Goal: Navigation & Orientation: Find specific page/section

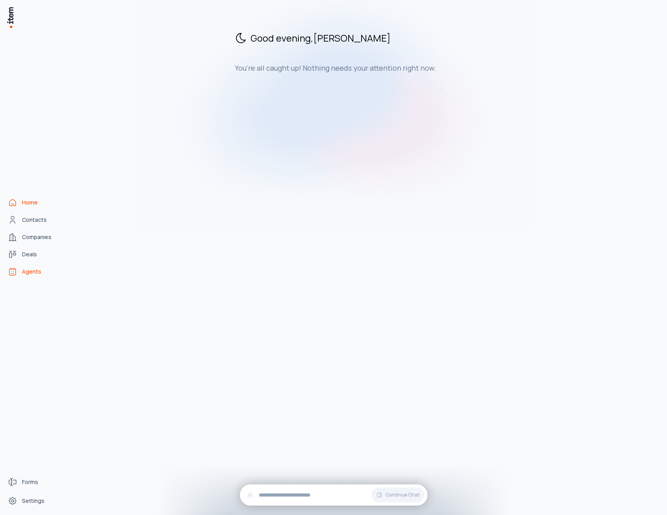
click at [40, 266] on link "Agents" at bounding box center [35, 272] width 60 height 16
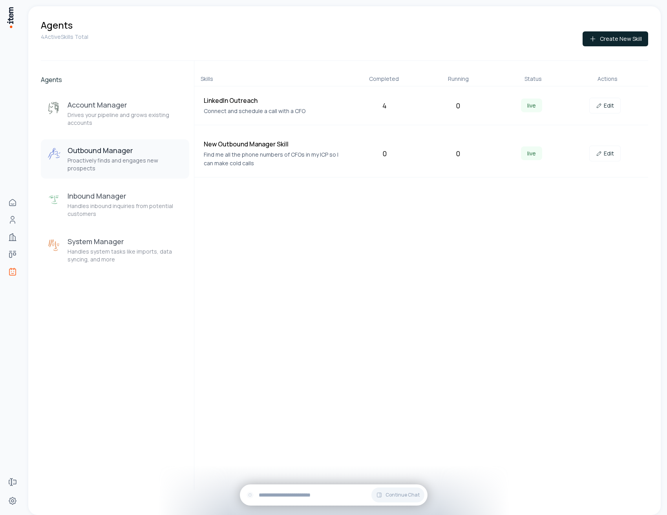
click at [421, 231] on div "Skills Completed Running Status Actions LinkedIn Outreach Connect and schedule …" at bounding box center [421, 275] width 454 height 429
click at [384, 107] on div "4" at bounding box center [384, 105] width 67 height 11
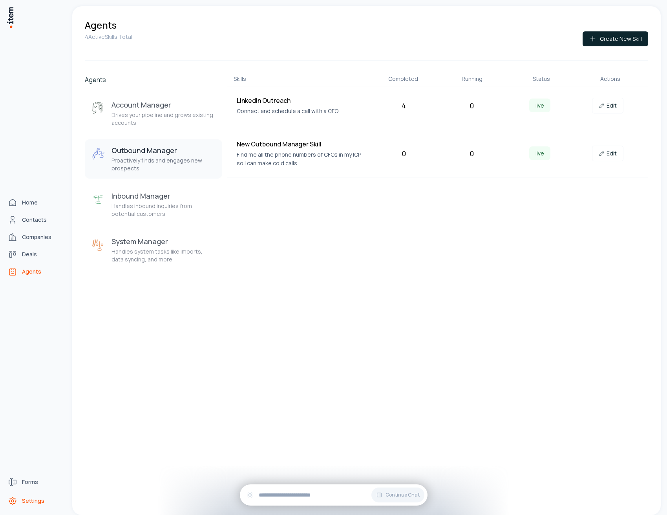
click at [17, 496] on icon "Settings" at bounding box center [12, 500] width 9 height 9
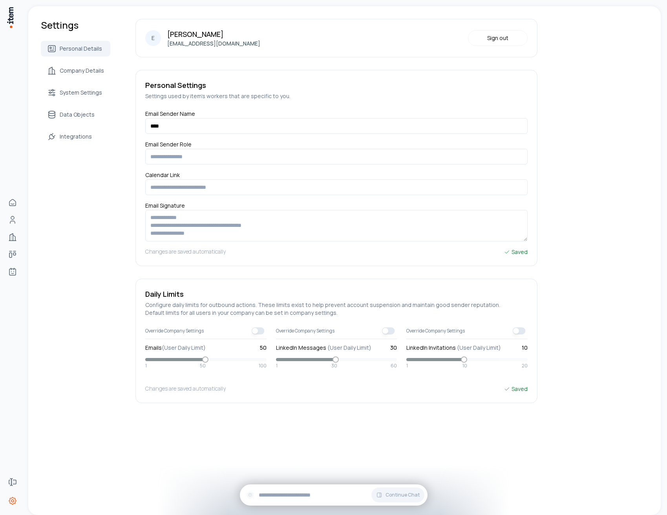
click at [86, 123] on div "Personal Details Company Details System Settings Data Objects Integrations" at bounding box center [76, 93] width 70 height 104
click at [86, 121] on link "Data Objects" at bounding box center [76, 115] width 70 height 16
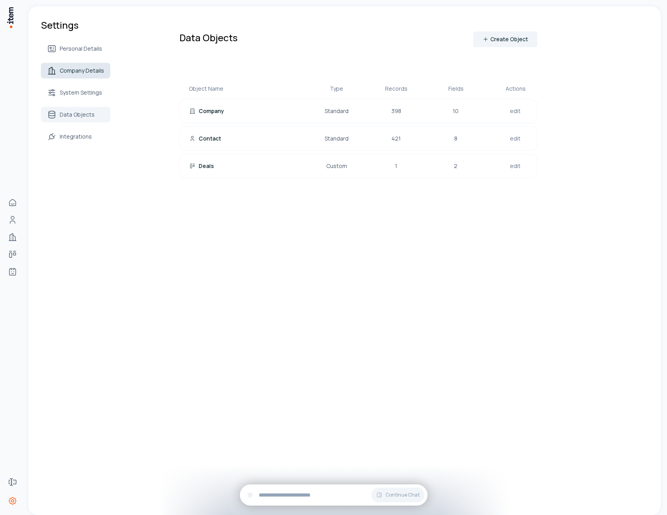
click at [90, 75] on link "Company Details" at bounding box center [76, 71] width 70 height 16
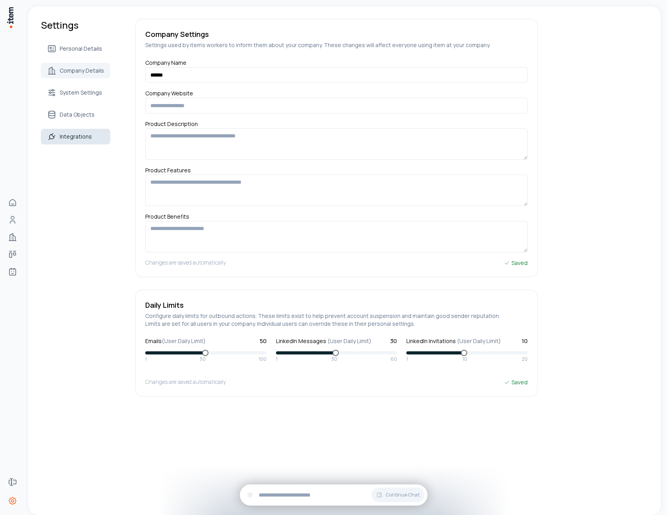
click at [100, 139] on link "Integrations" at bounding box center [76, 137] width 70 height 16
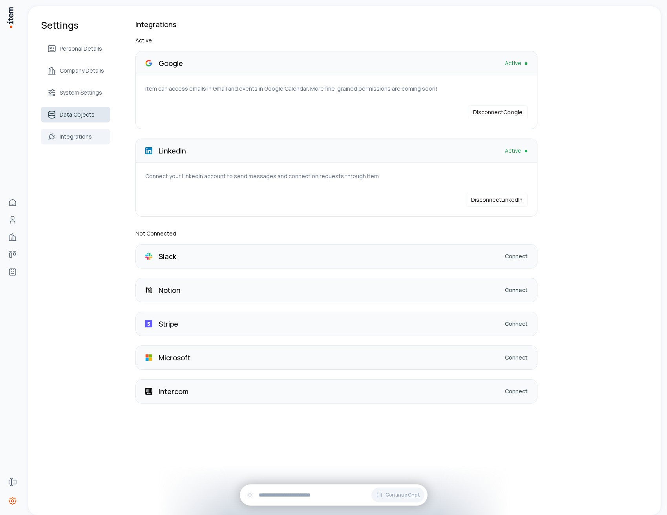
click at [94, 107] on link "Data Objects" at bounding box center [76, 115] width 70 height 16
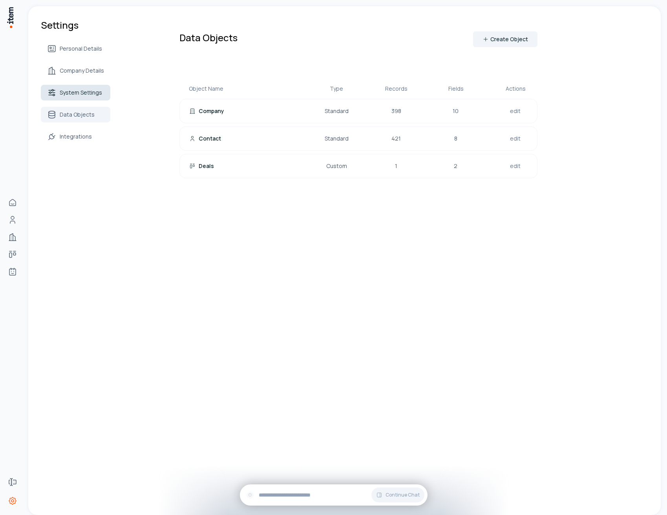
click at [90, 95] on span "System Settings" at bounding box center [81, 93] width 42 height 8
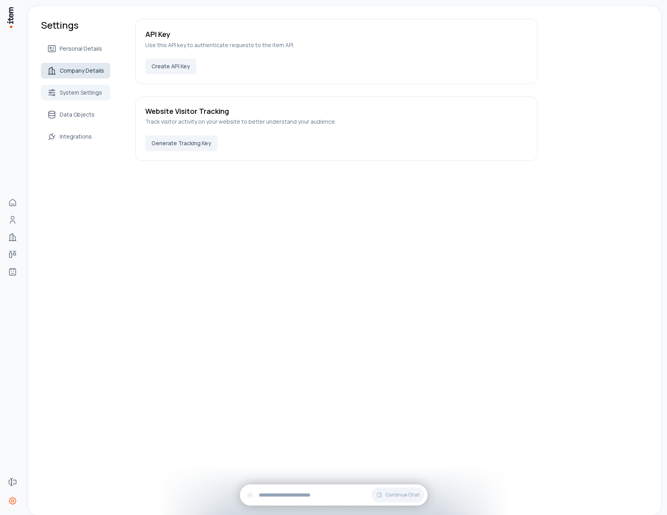
click at [89, 68] on span "Company Details" at bounding box center [82, 71] width 44 height 8
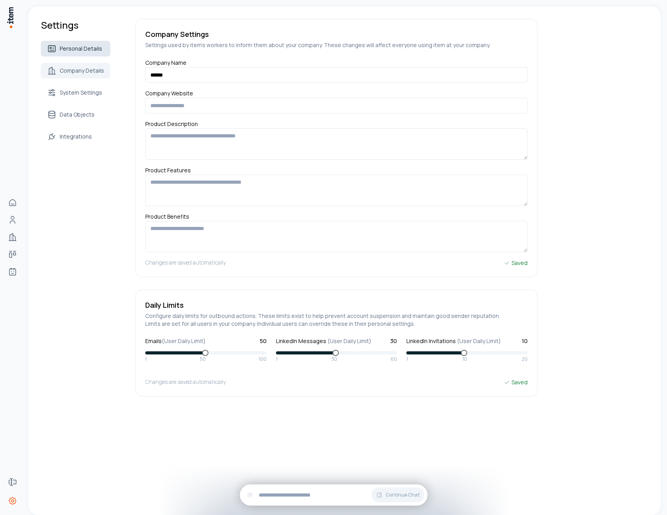
click at [87, 56] on link "Personal Details" at bounding box center [76, 49] width 70 height 16
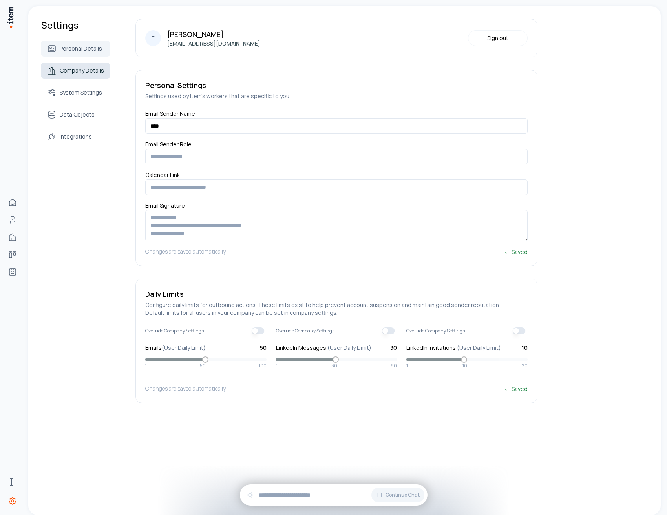
click at [90, 78] on link "Company Details" at bounding box center [76, 71] width 70 height 16
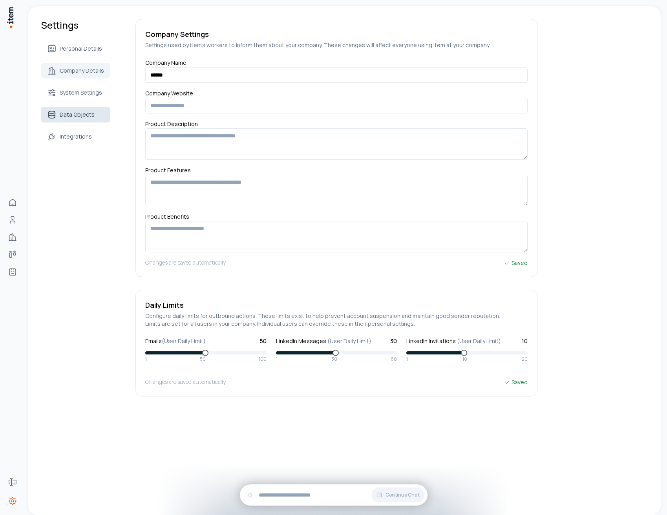
click at [85, 112] on span "Data Objects" at bounding box center [77, 115] width 35 height 8
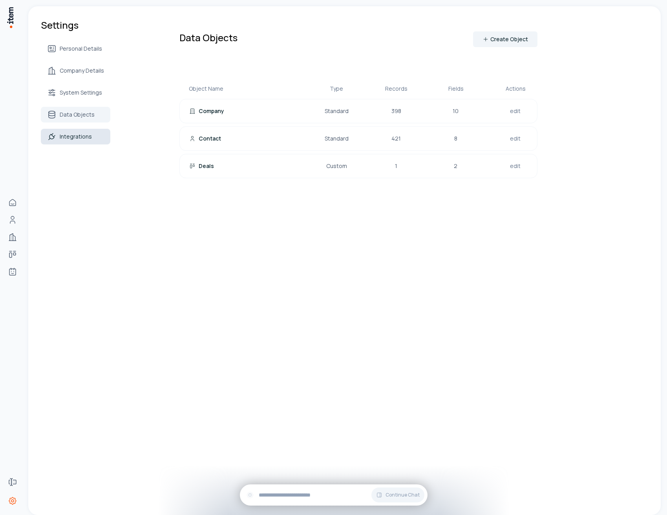
click at [84, 137] on span "Integrations" at bounding box center [76, 137] width 32 height 8
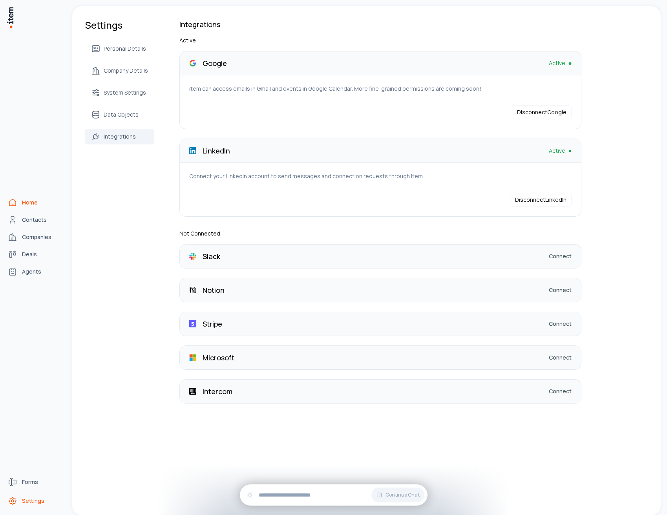
click at [42, 201] on link "Home" at bounding box center [35, 203] width 60 height 16
